Goal: Find specific page/section: Find specific page/section

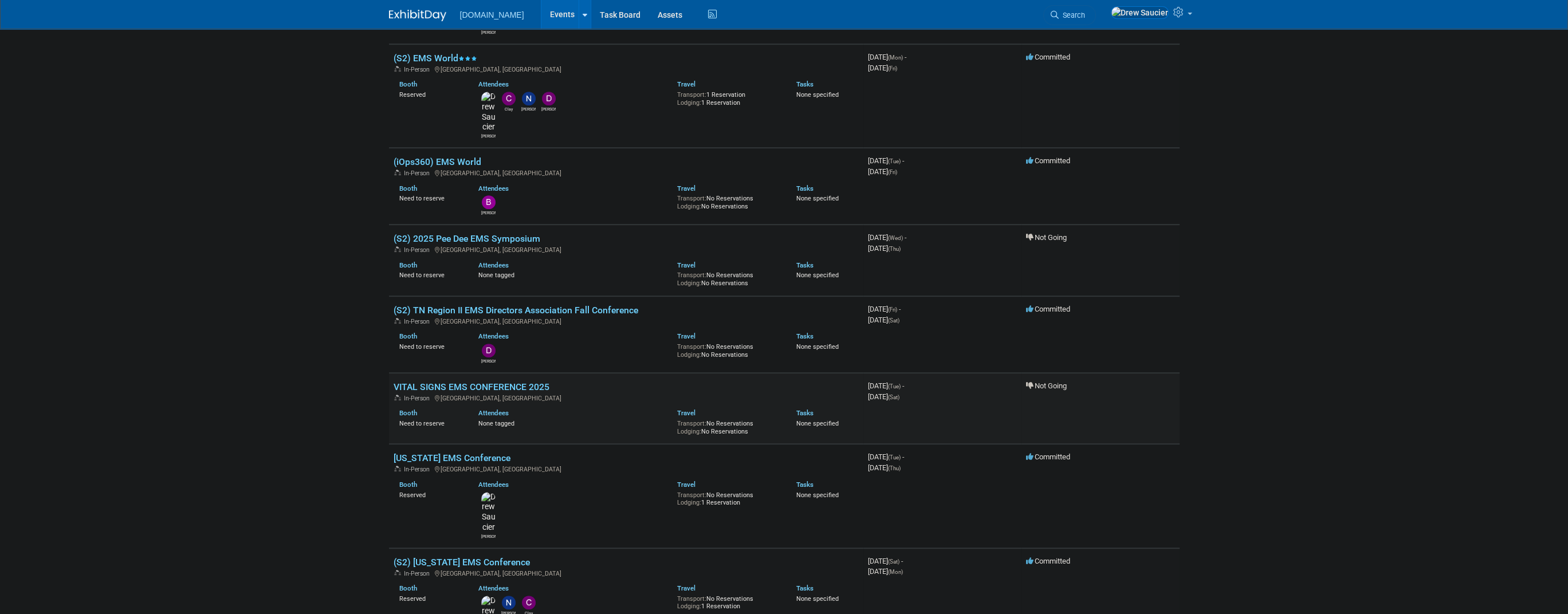
scroll to position [1107, 0]
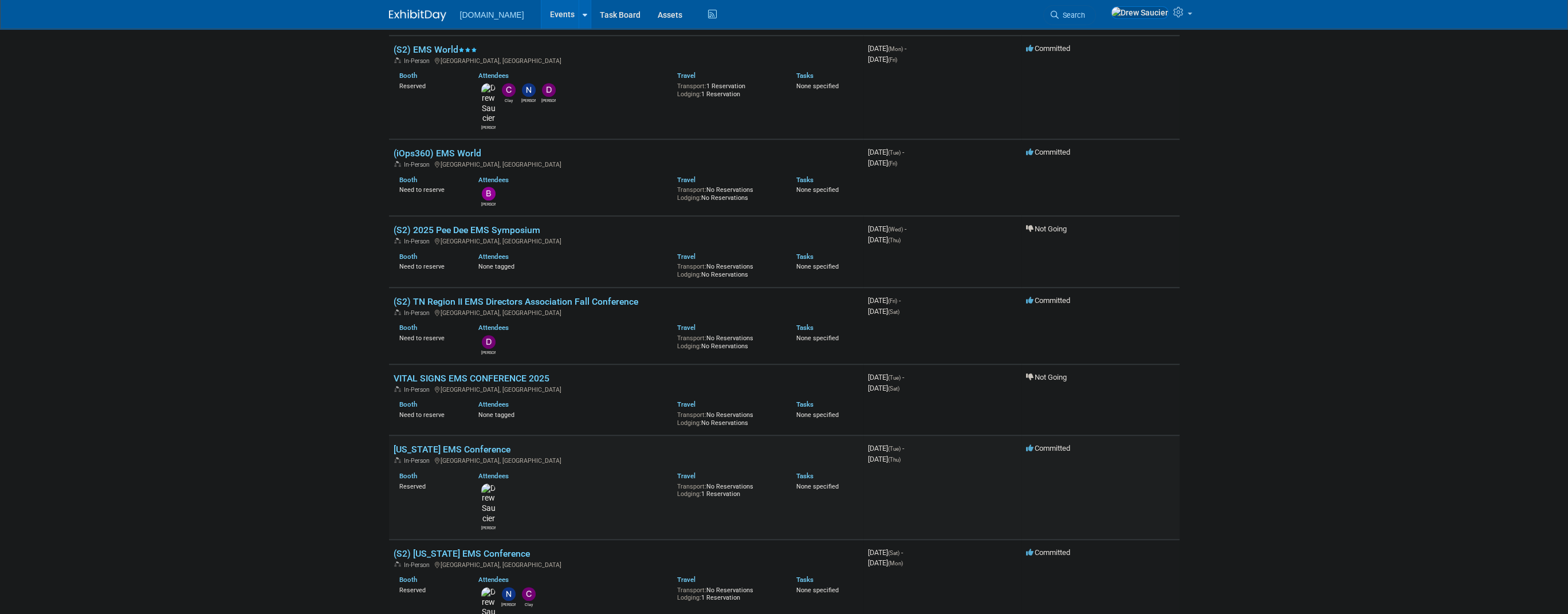
click at [450, 444] on link "[US_STATE] EMS Conference" at bounding box center [452, 449] width 117 height 11
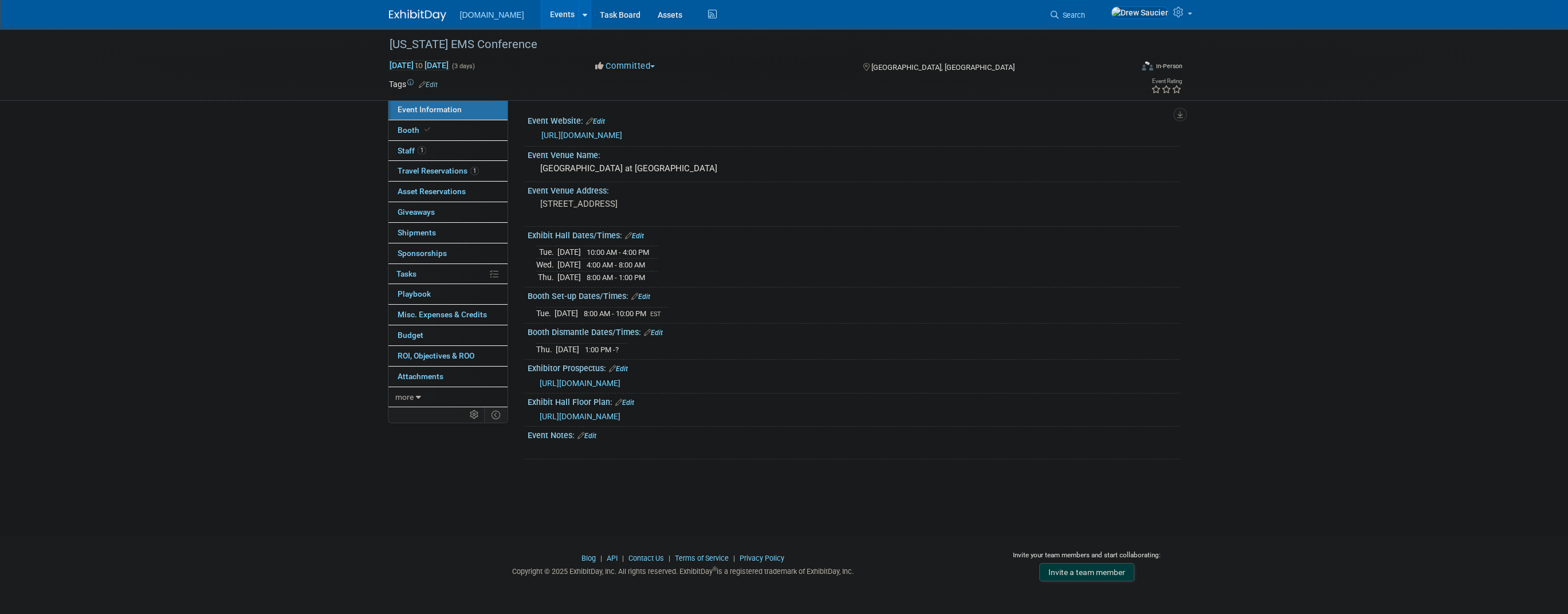
drag, startPoint x: 1231, startPoint y: 364, endPoint x: 1232, endPoint y: 357, distance: 7.1
click at [1232, 358] on div "Alabama EMS Conference Nov 11, 2025 to Nov 13, 2025 (3 days) Nov 11, 2025 to No…" at bounding box center [784, 272] width 1568 height 487
click at [1335, 190] on div "Alabama EMS Conference Nov 11, 2025 to Nov 13, 2025 (3 days) Nov 11, 2025 to No…" at bounding box center [784, 272] width 1568 height 487
